Goal: Transaction & Acquisition: Purchase product/service

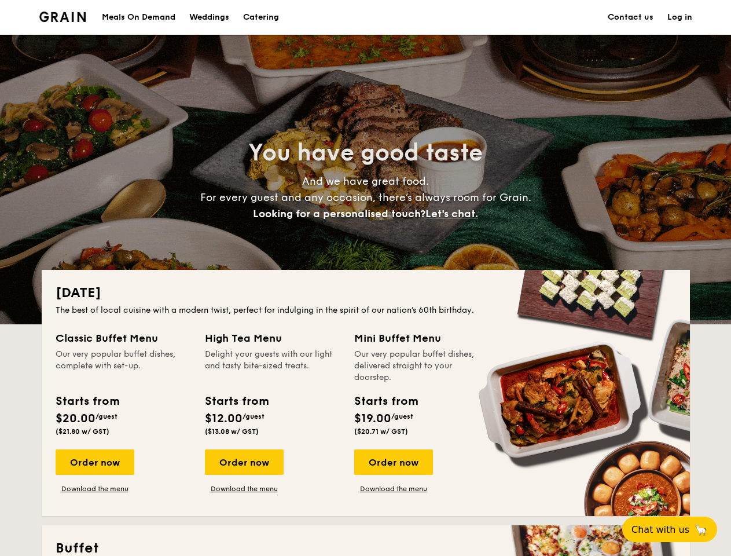
click at [365, 278] on div "[DATE] The best of local cuisine with a modern twist, perfect for indulging in …" at bounding box center [366, 393] width 648 height 246
click at [680, 17] on link "Log in" at bounding box center [680, 17] width 25 height 35
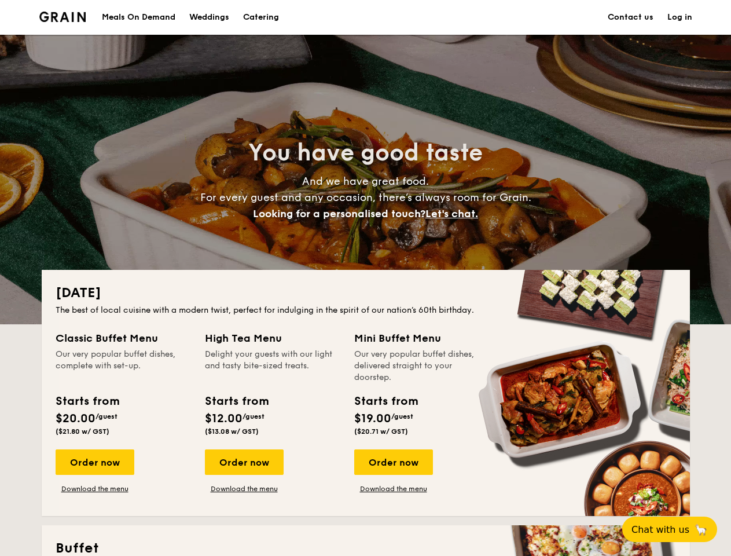
click at [455, 214] on span "Let's chat." at bounding box center [452, 213] width 53 height 13
click at [94, 462] on div "Order now" at bounding box center [95, 461] width 79 height 25
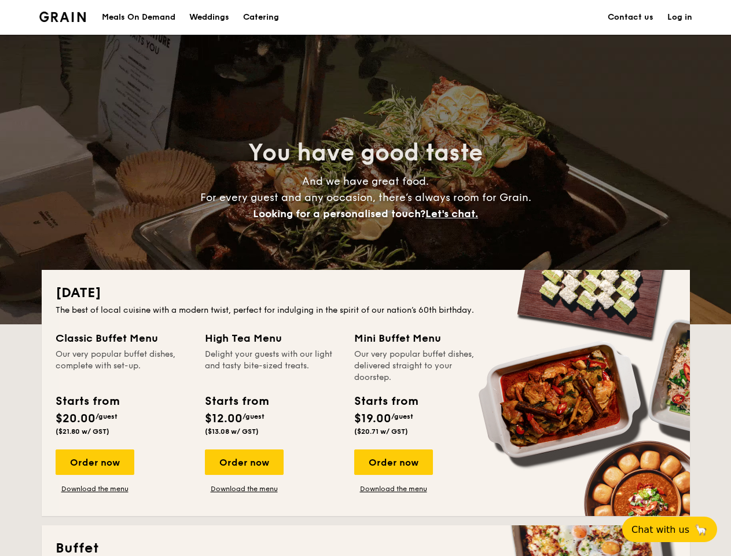
click at [244, 462] on div "Order now" at bounding box center [244, 461] width 79 height 25
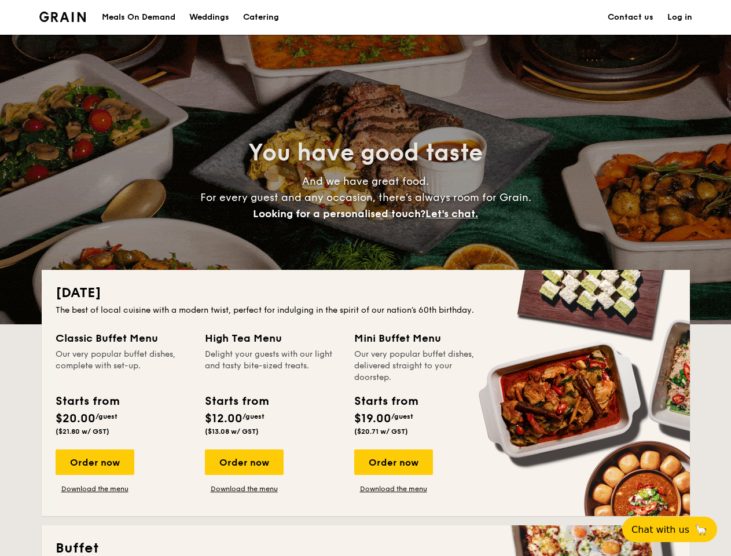
click at [393, 462] on div "Order now" at bounding box center [393, 461] width 79 height 25
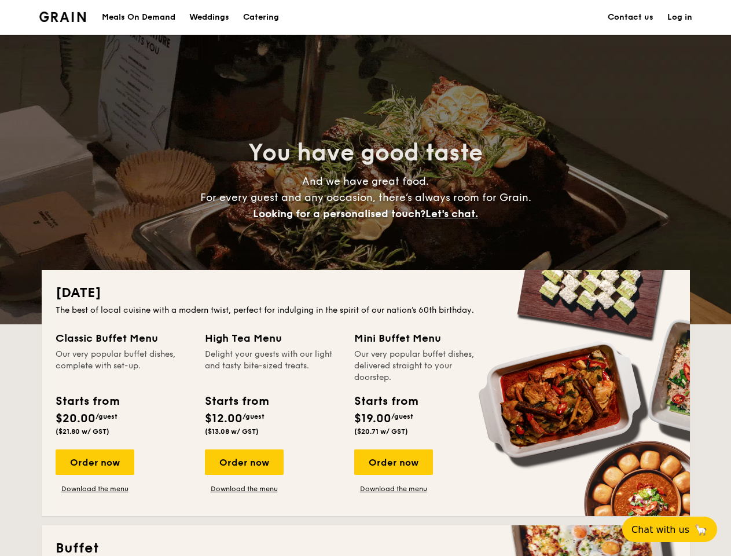
click at [676, 529] on span "Chat with us" at bounding box center [661, 529] width 58 height 11
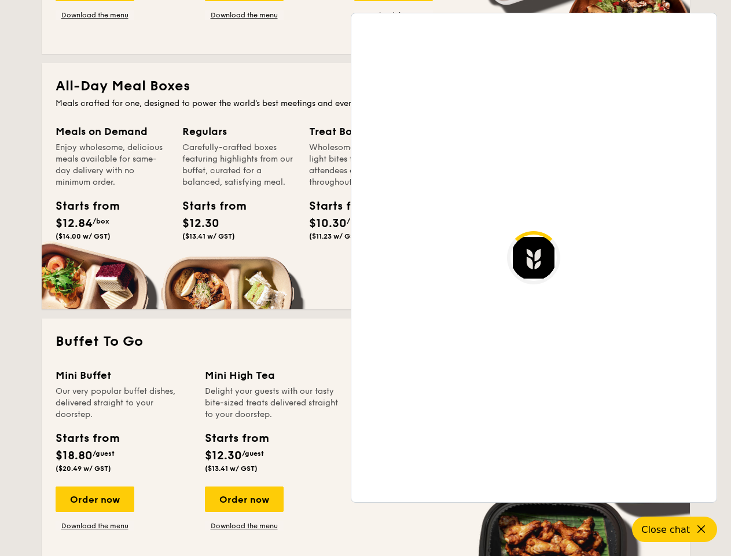
scroll to position [2243, 0]
